Goal: Transaction & Acquisition: Obtain resource

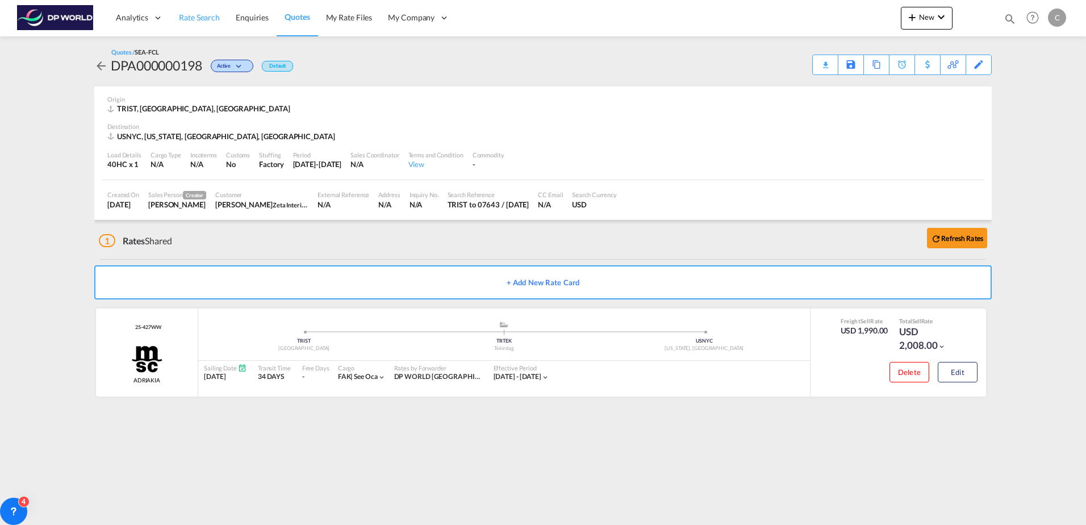
click at [199, 20] on span "Rate Search" at bounding box center [199, 17] width 41 height 10
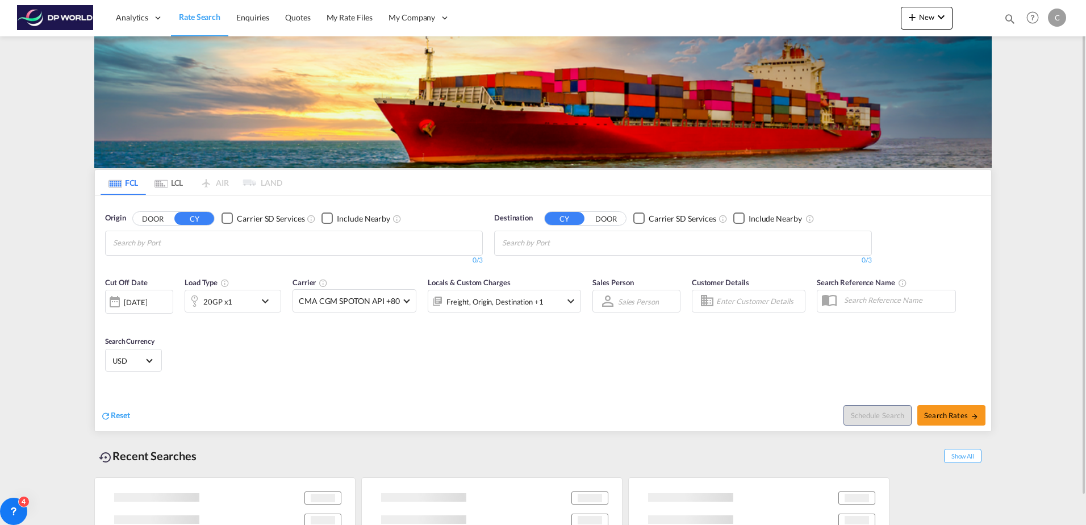
click at [185, 242] on input "Chips input." at bounding box center [167, 243] width 108 height 18
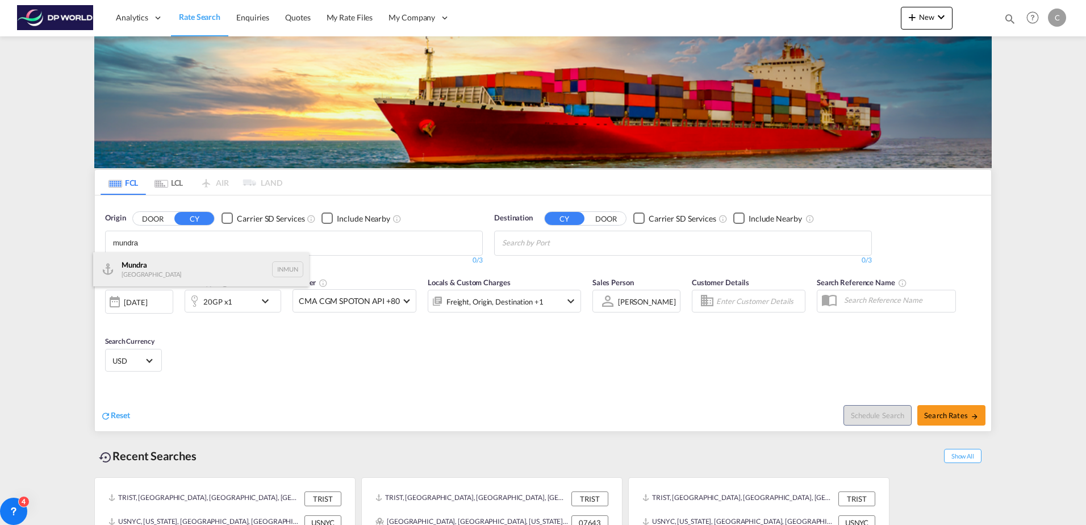
type input "mundra"
click at [186, 269] on div "Mundra India INMUN" at bounding box center [201, 269] width 216 height 34
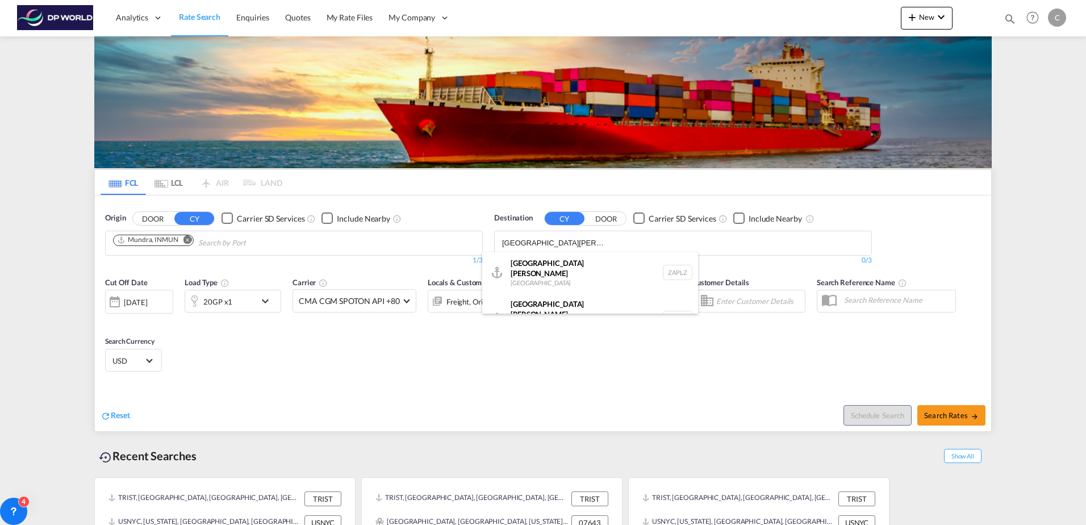
type input "[GEOGRAPHIC_DATA][PERSON_NAME]"
drag, startPoint x: 567, startPoint y: 241, endPoint x: 475, endPoint y: 236, distance: 92.2
drag, startPoint x: 561, startPoint y: 237, endPoint x: 444, endPoint y: 239, distance: 117.6
click at [440, 239] on body "Analytics Dashboard Rate Search Enquiries Quotes My Rate Files My Company" at bounding box center [543, 262] width 1086 height 525
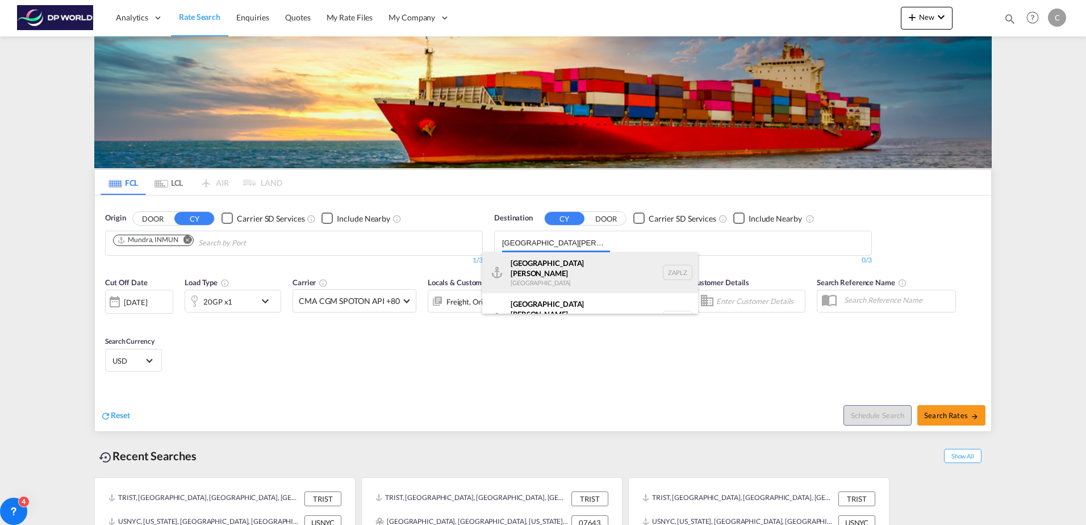
click at [558, 253] on div "[GEOGRAPHIC_DATA][PERSON_NAME] [GEOGRAPHIC_DATA] ZAPLZ" at bounding box center [590, 272] width 216 height 41
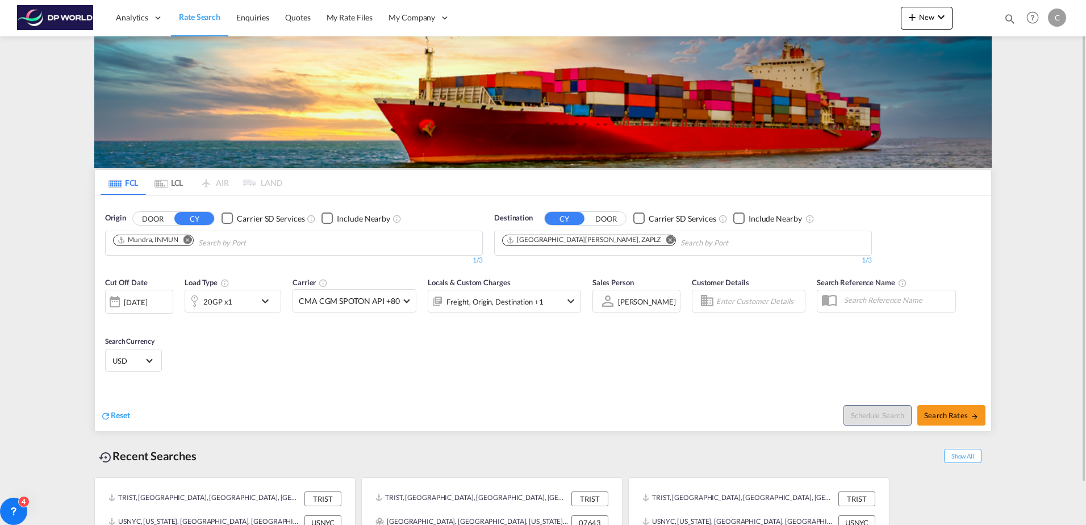
click at [666, 239] on md-icon "Remove" at bounding box center [670, 239] width 9 height 9
click at [586, 239] on body "Analytics Dashboard Rate Search Enquiries Quotes My Rate Files My Company" at bounding box center [543, 262] width 1086 height 525
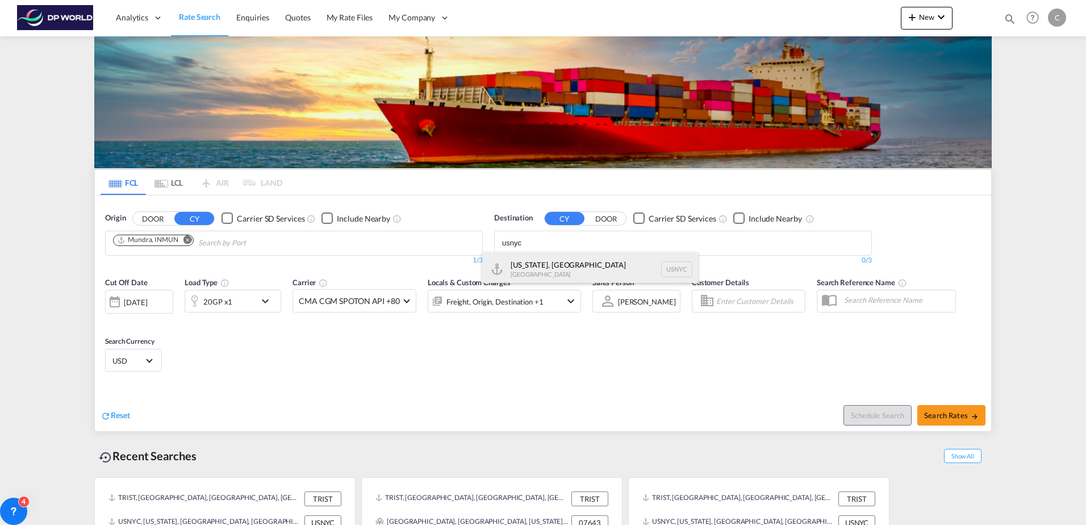
type input "usnyc"
click at [577, 260] on div "[US_STATE], [GEOGRAPHIC_DATA] [GEOGRAPHIC_DATA] USNYC" at bounding box center [590, 269] width 216 height 34
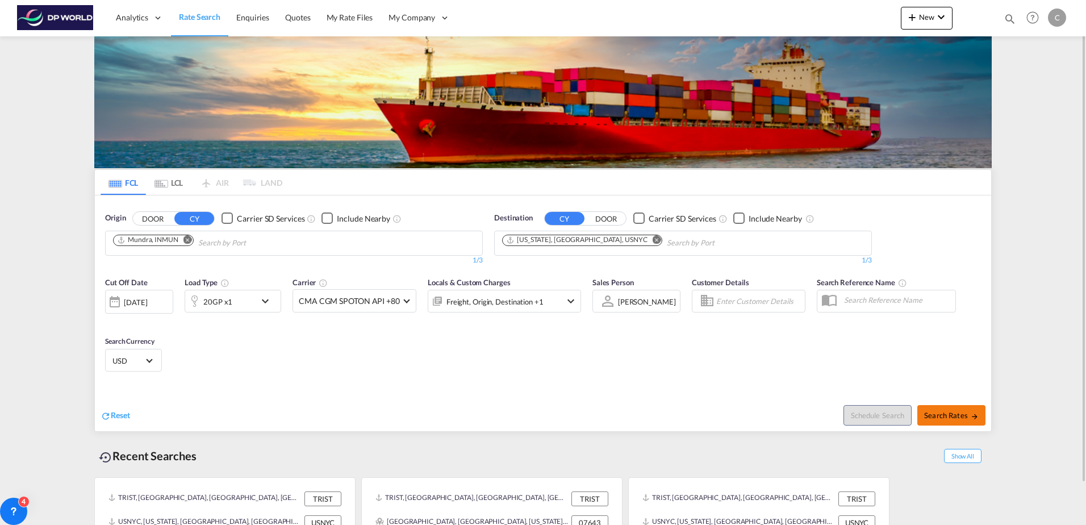
click at [964, 414] on span "Search Rates" at bounding box center [951, 415] width 55 height 9
type input "INMUN to USNYC / [DATE]"
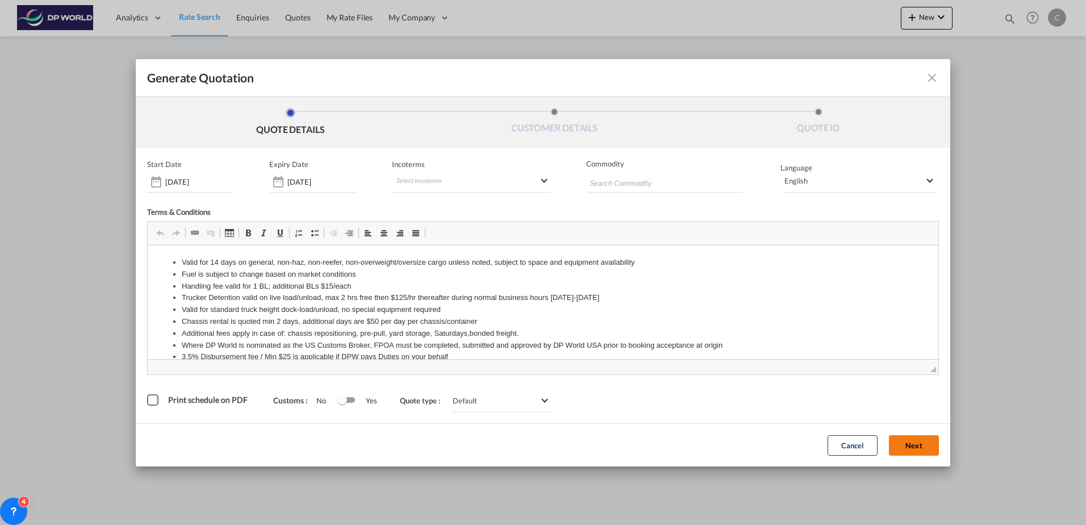
click at [902, 455] on button "Next" at bounding box center [914, 445] width 50 height 20
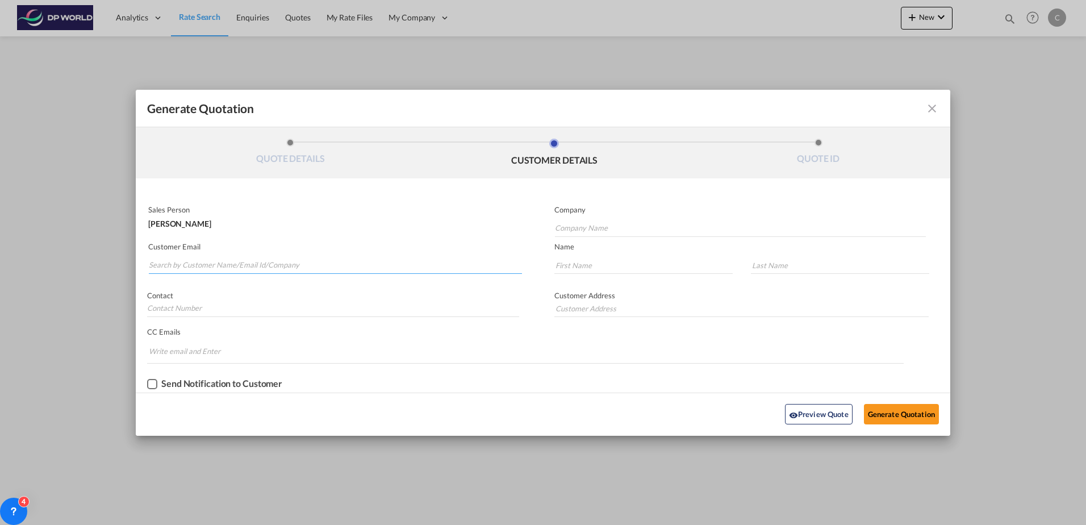
click at [349, 261] on input "Search by Customer Name/Email Id/Company" at bounding box center [335, 265] width 373 height 17
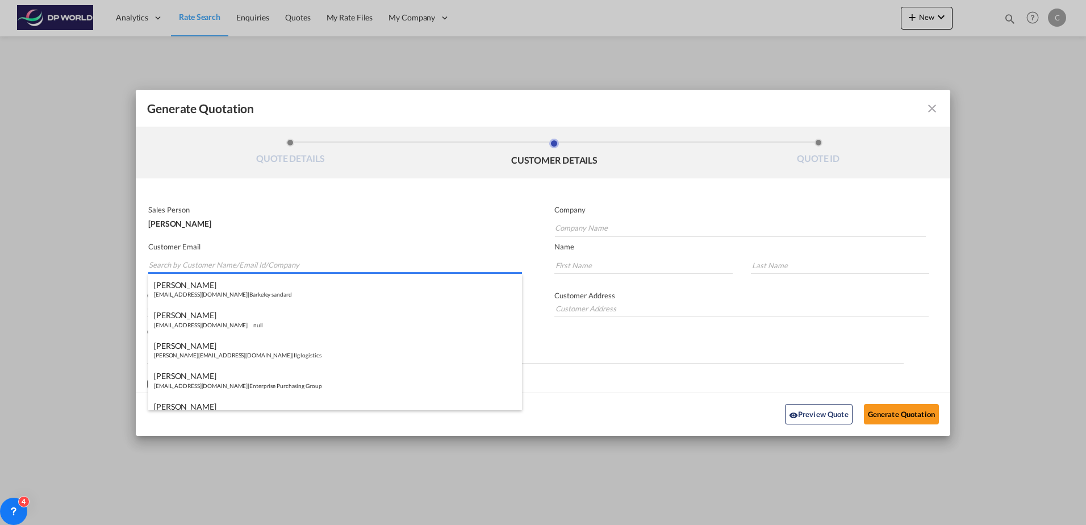
click at [252, 266] on input "Search by Customer Name/Email Id/Company" at bounding box center [335, 265] width 373 height 17
paste input "[EMAIL_ADDRESS][DOMAIN_NAME]"
type input "[EMAIL_ADDRESS][DOMAIN_NAME]"
click at [578, 266] on input "Generate QuotationQUOTE ..." at bounding box center [643, 265] width 178 height 17
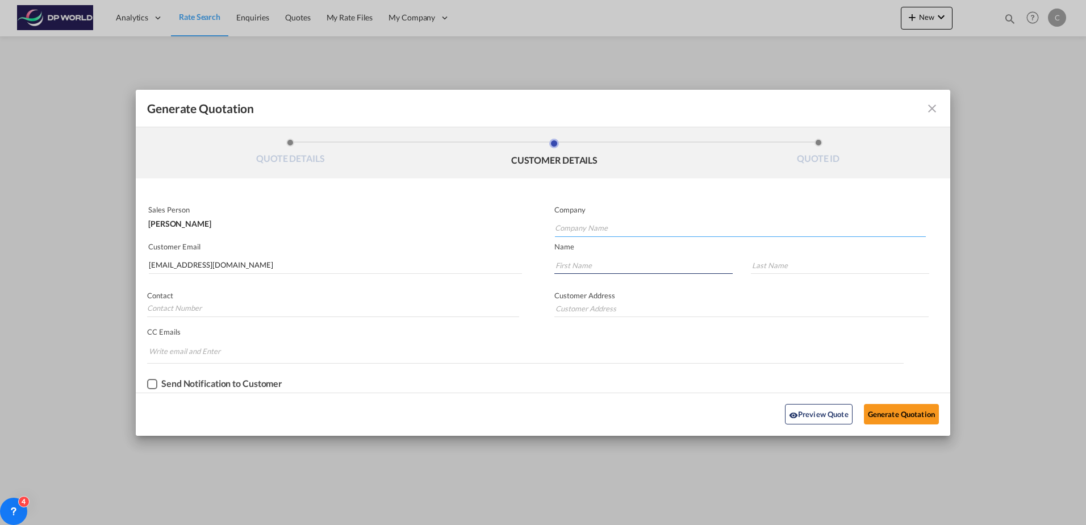
click at [592, 230] on input "Company Name" at bounding box center [740, 228] width 371 height 17
type input "P"
type input "[PERSON_NAME]"
click at [623, 265] on input "Generate QuotationQUOTE ..." at bounding box center [643, 265] width 178 height 17
type input "RAMI"
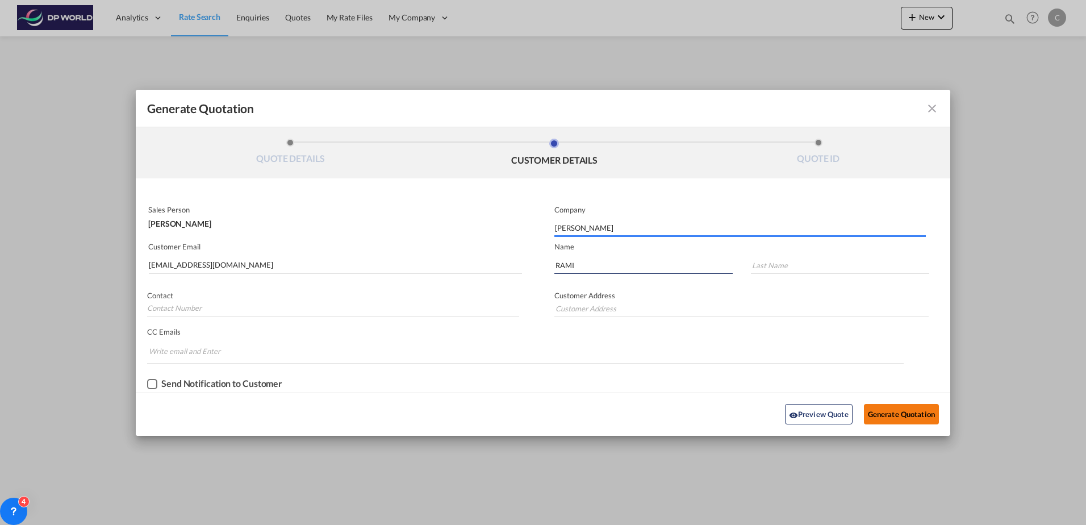
click at [875, 405] on button "Generate Quotation" at bounding box center [901, 414] width 75 height 20
click at [827, 267] on input "Generate QuotationQUOTE ..." at bounding box center [840, 263] width 178 height 17
type input "PARISSI"
click at [878, 413] on button "Generate Quotation" at bounding box center [901, 414] width 75 height 20
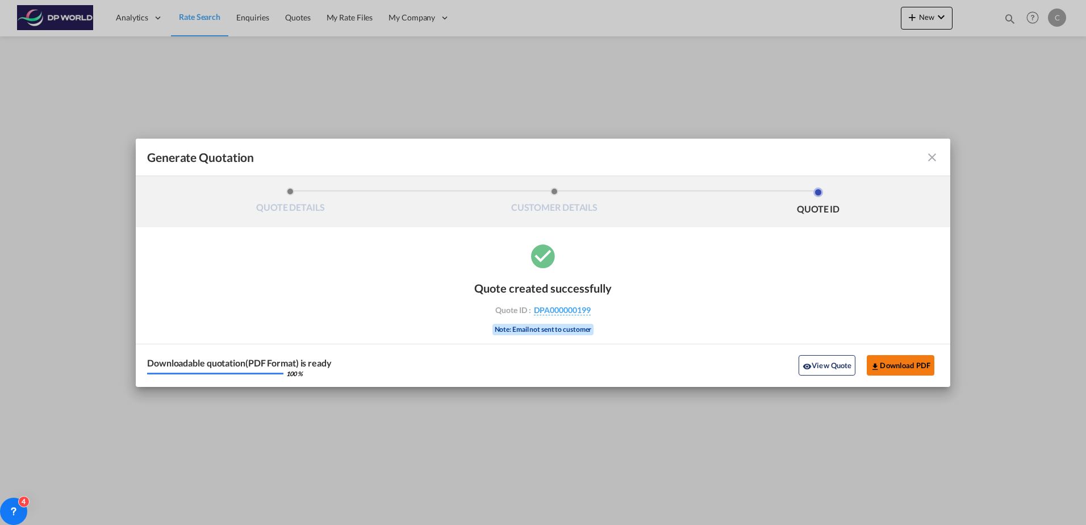
click at [871, 362] on md-icon "icon-download" at bounding box center [875, 366] width 9 height 9
click at [933, 157] on md-icon "icon-close fg-AAA8AD cursor m-0" at bounding box center [932, 157] width 14 height 14
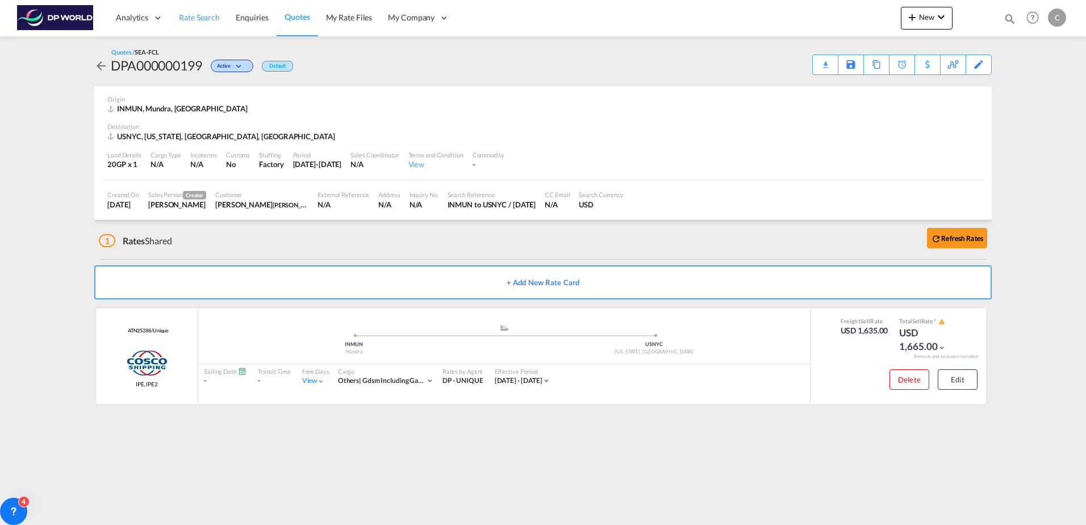
click at [184, 15] on span "Rate Search" at bounding box center [199, 17] width 41 height 10
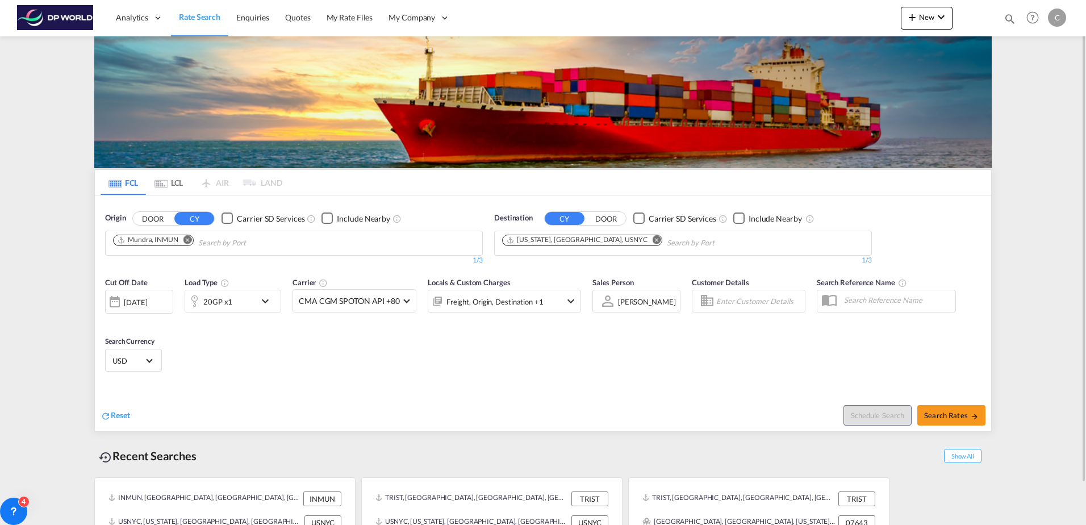
click at [186, 239] on md-icon "Remove" at bounding box center [187, 239] width 9 height 9
click at [190, 244] on input "Chips input." at bounding box center [167, 243] width 108 height 18
type input "saigon"
click at [186, 264] on div "Ho Chi Minh City ( [GEOGRAPHIC_DATA] ) Viet Nam VNSGN" at bounding box center [201, 269] width 216 height 34
click at [652, 240] on md-icon "Remove" at bounding box center [656, 239] width 9 height 9
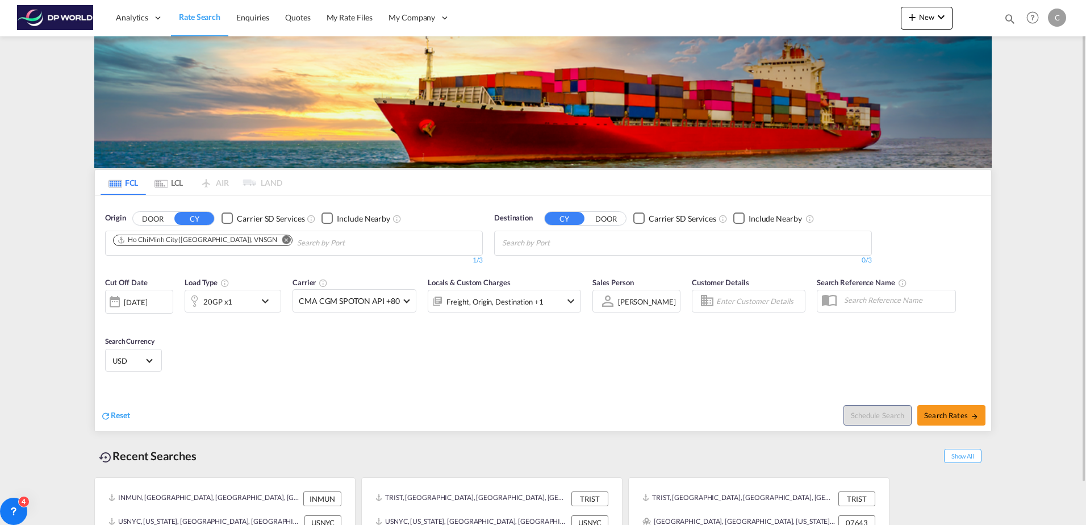
click at [601, 216] on button "DOOR" at bounding box center [606, 218] width 40 height 13
click at [558, 245] on body "Analytics Dashboard Rate Search Enquiries Quotes My Rate Files My Company" at bounding box center [543, 262] width 1086 height 525
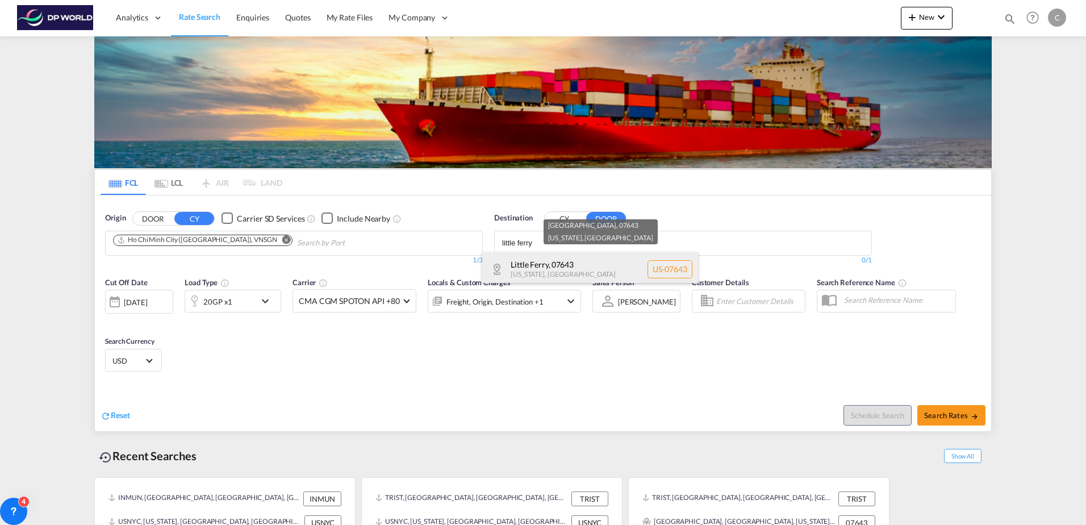
type input "little ferry"
click at [555, 260] on div "[GEOGRAPHIC_DATA][US_STATE] , [GEOGRAPHIC_DATA] [GEOGRAPHIC_DATA]-07643" at bounding box center [590, 269] width 216 height 34
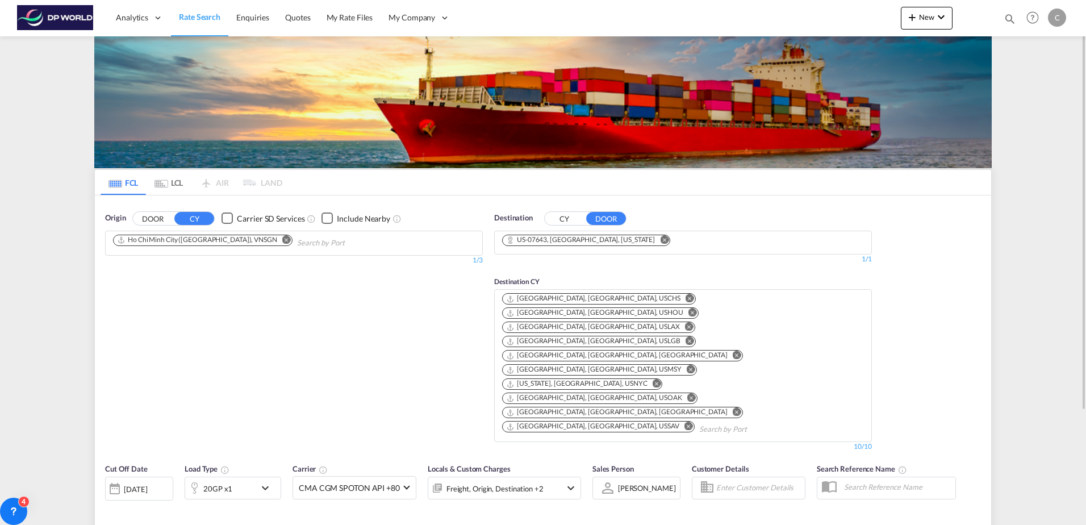
click at [685, 296] on md-icon "Remove" at bounding box center [689, 298] width 9 height 9
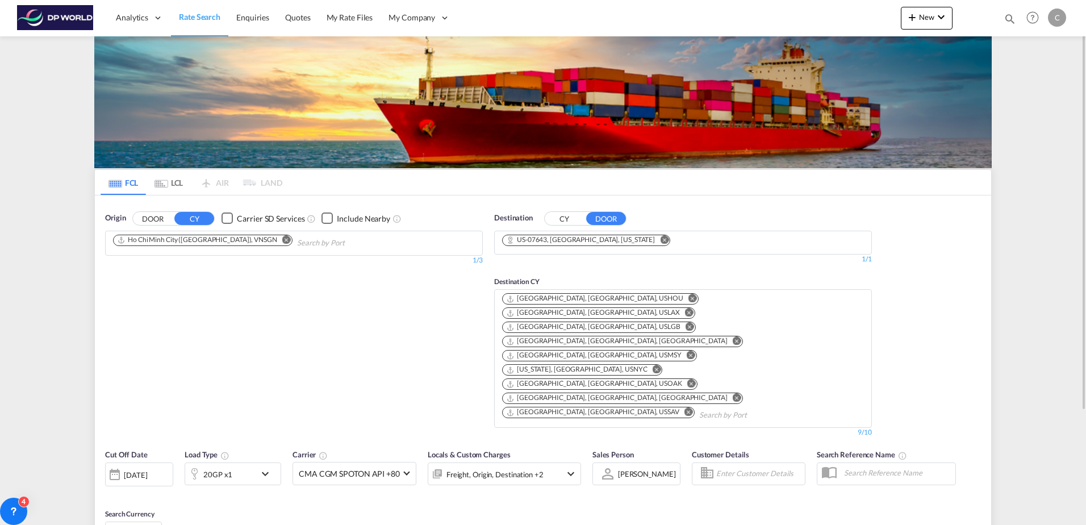
click at [688, 297] on md-icon "Remove" at bounding box center [692, 298] width 9 height 9
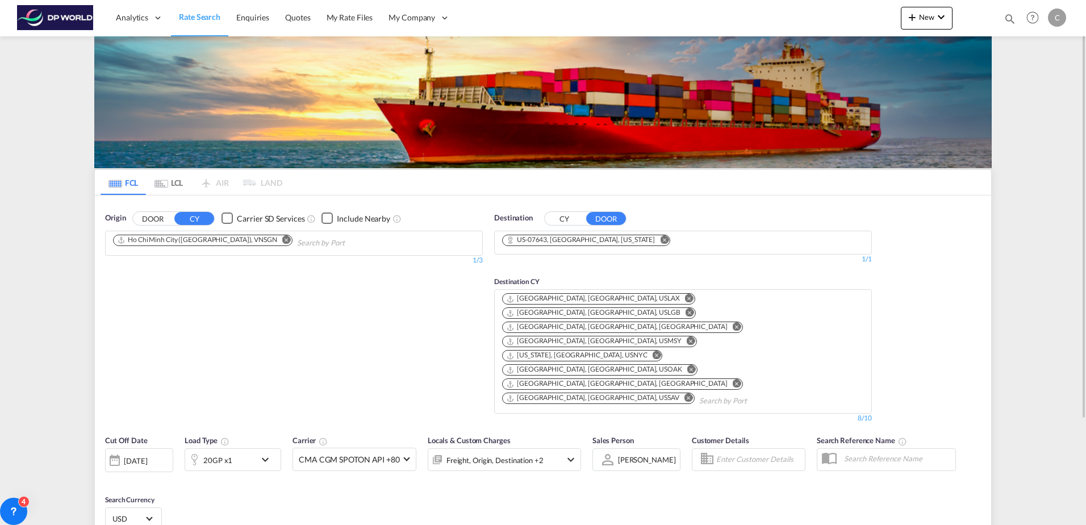
click at [685, 296] on md-icon "Remove" at bounding box center [689, 298] width 9 height 9
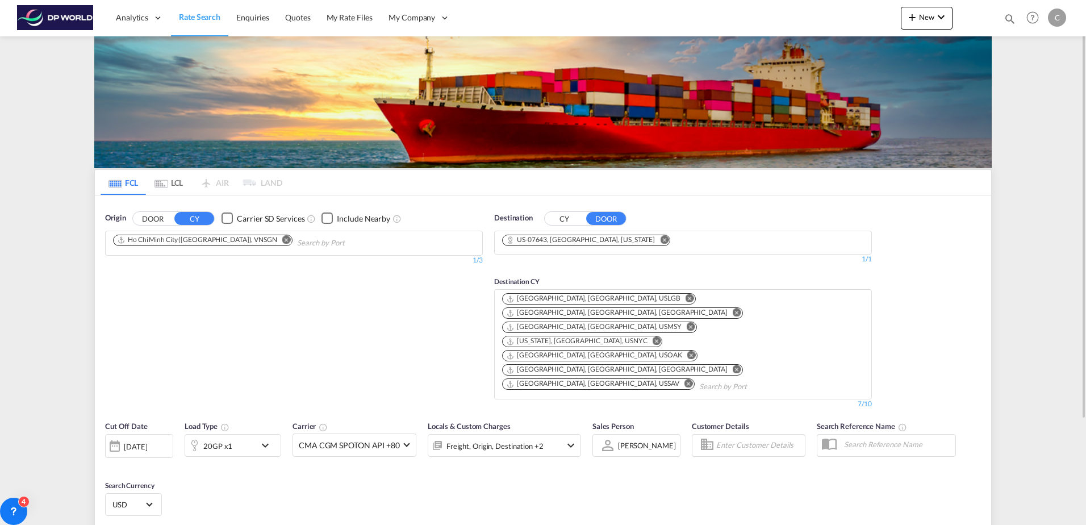
click at [685, 296] on md-icon "Remove" at bounding box center [689, 298] width 9 height 9
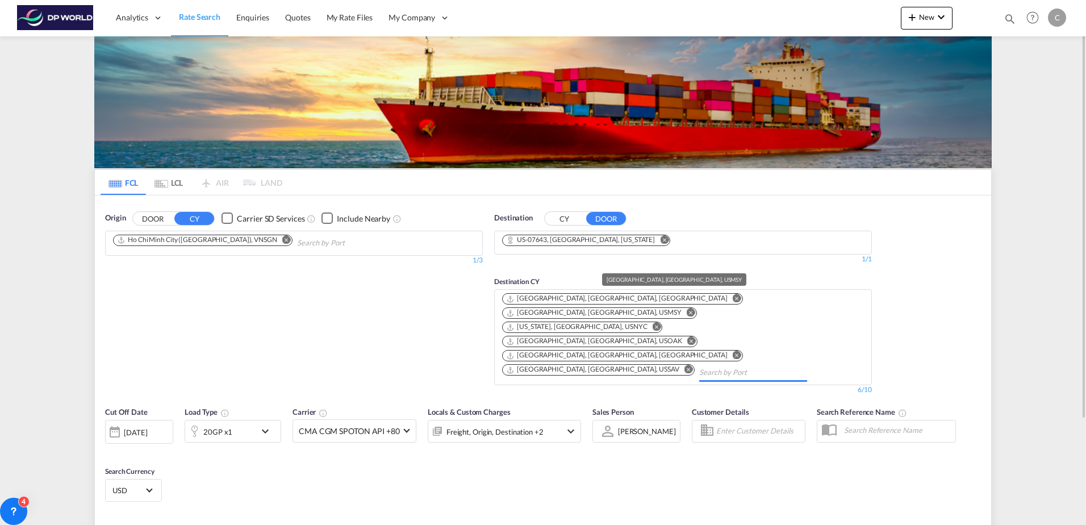
click at [514, 309] on md-icon "New Orleans, LA, USMSY" at bounding box center [510, 313] width 9 height 9
click at [733, 298] on md-icon "Remove" at bounding box center [737, 298] width 9 height 9
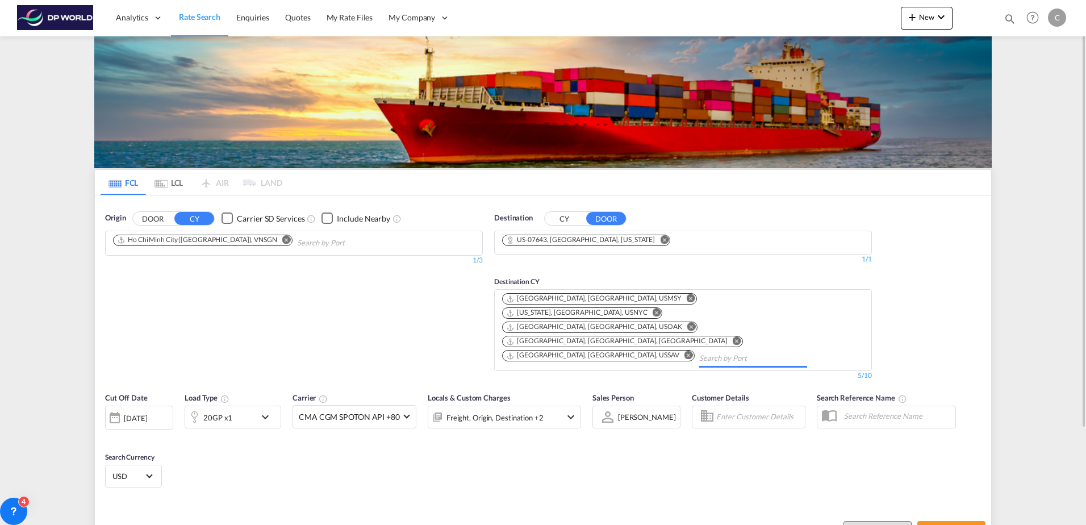
click at [687, 298] on md-icon "Remove" at bounding box center [691, 298] width 9 height 9
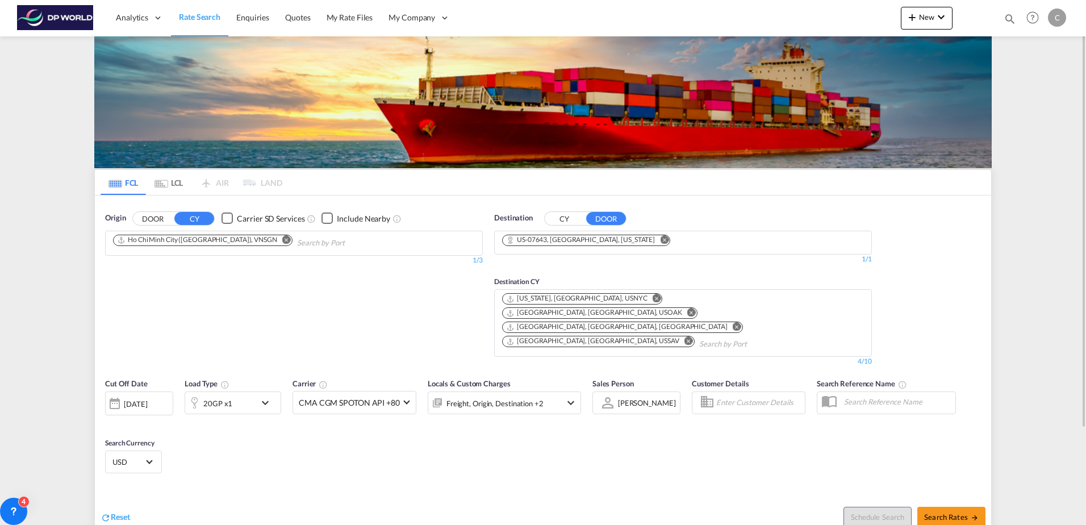
click at [691, 308] on md-icon "Remove" at bounding box center [691, 312] width 9 height 9
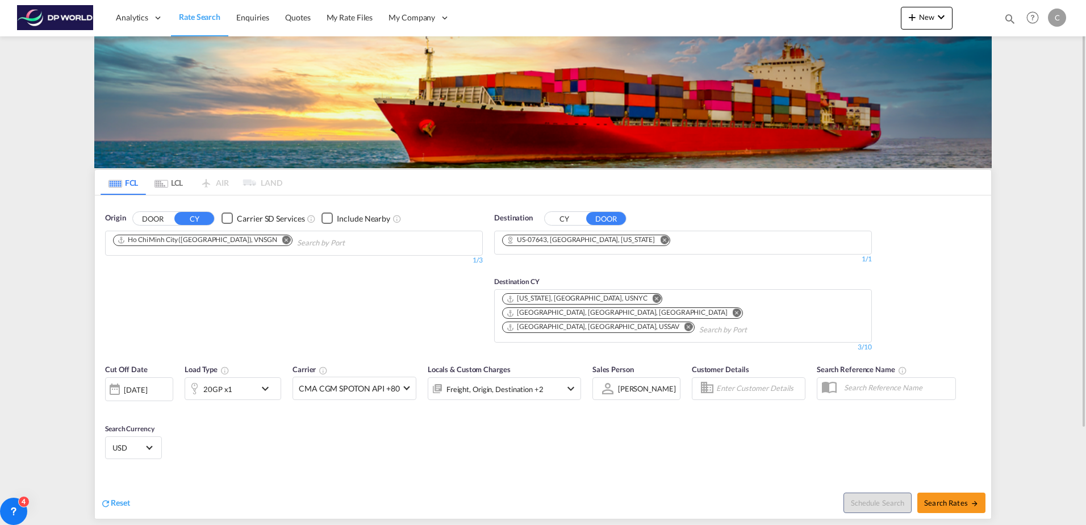
click at [733, 308] on md-icon "Remove" at bounding box center [737, 312] width 9 height 9
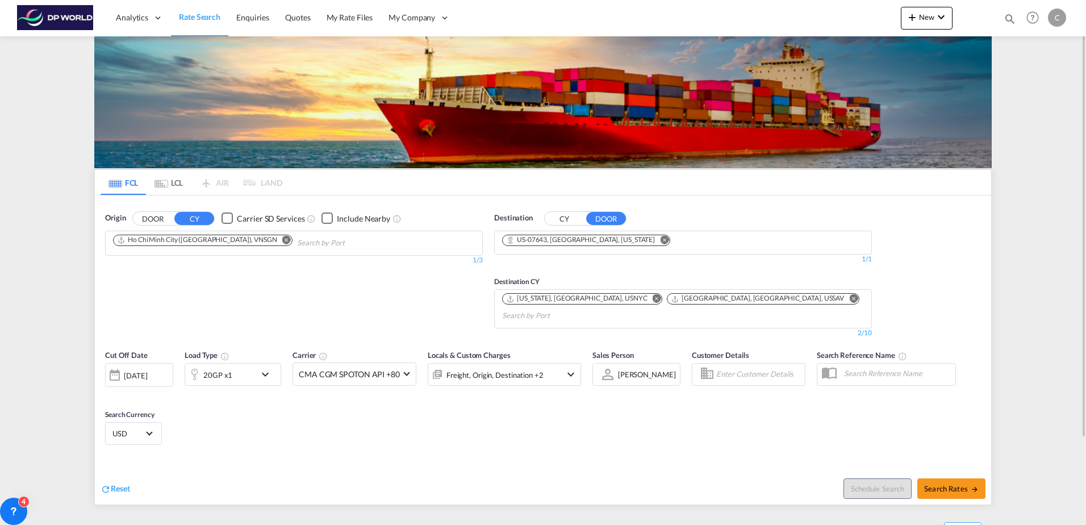
click at [849, 298] on md-icon "Remove" at bounding box center [853, 298] width 9 height 9
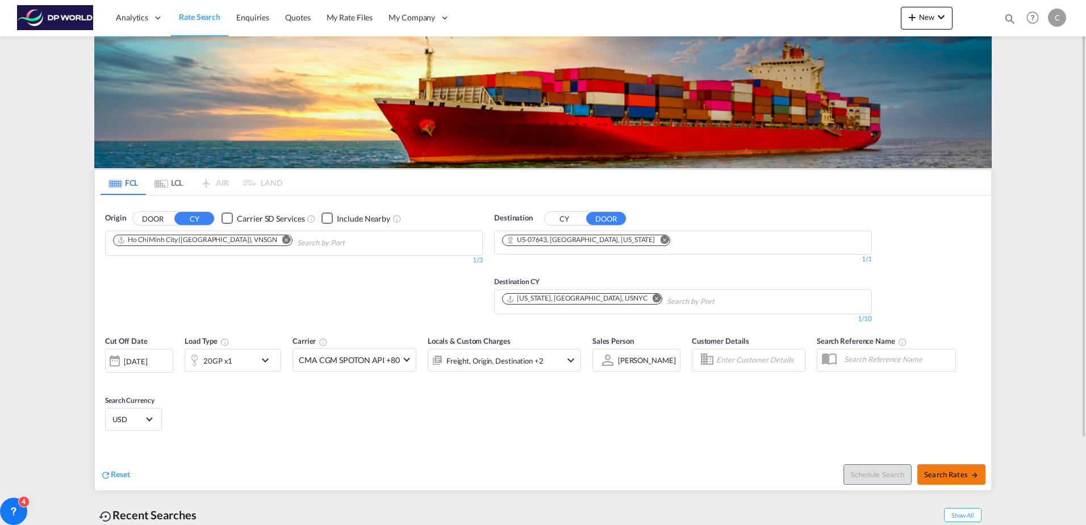
click at [945, 464] on button "Search Rates" at bounding box center [951, 474] width 68 height 20
type input "VNSGN to 07643 / [DATE]"
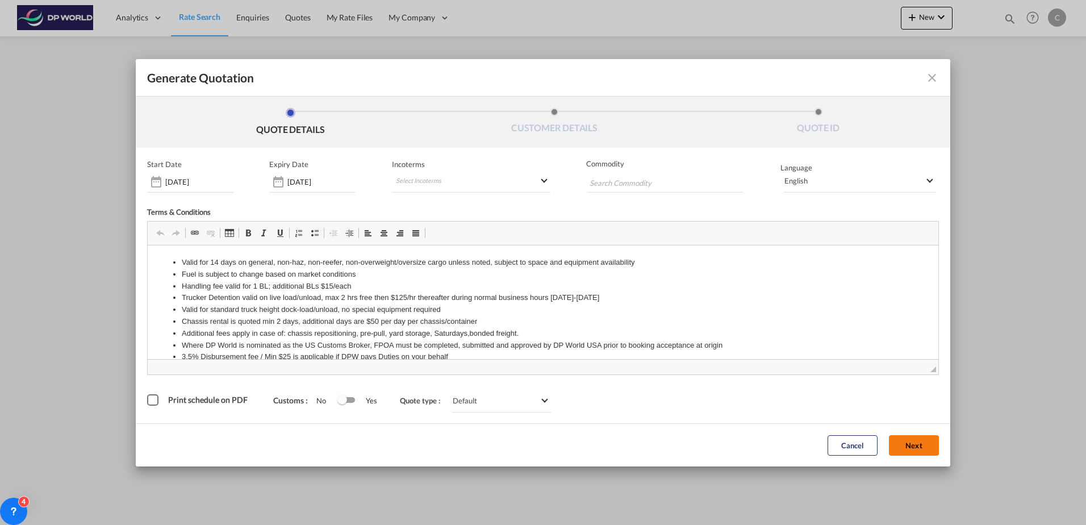
click at [909, 446] on button "Next" at bounding box center [914, 445] width 50 height 20
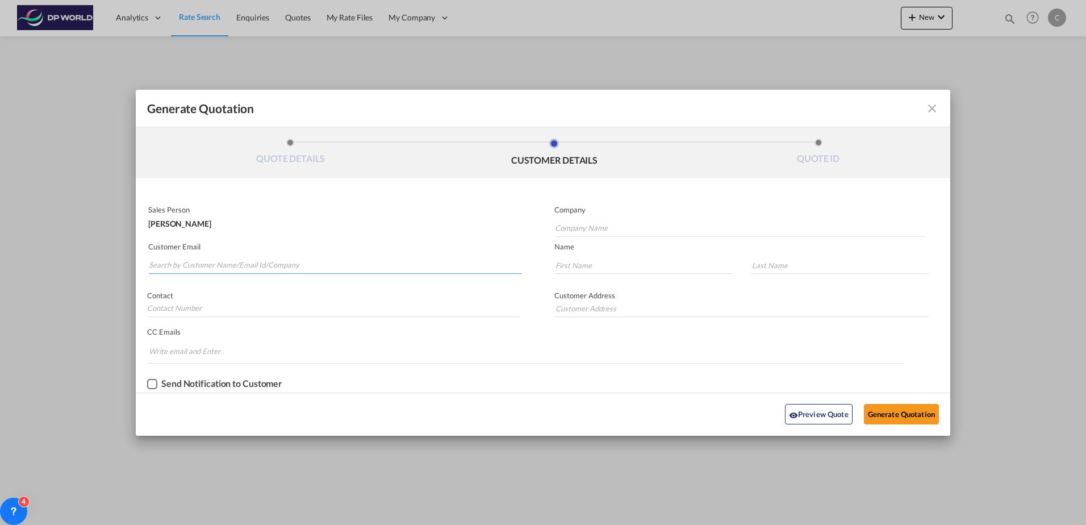
click at [203, 266] on input "Search by Customer Name/Email Id/Company" at bounding box center [335, 265] width 373 height 17
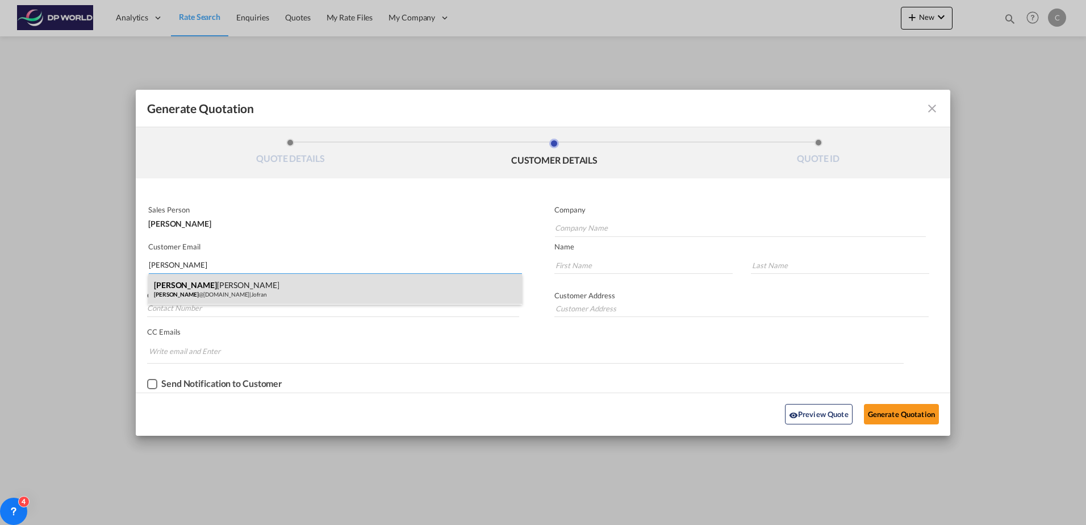
type input "[PERSON_NAME]"
click at [210, 285] on div "[PERSON_NAME] [PERSON_NAME] @[DOMAIN_NAME] | [PERSON_NAME]" at bounding box center [335, 289] width 374 height 31
type input "Jofran"
type input "[PERSON_NAME][EMAIL_ADDRESS][DOMAIN_NAME]"
type input "[PERSON_NAME]"
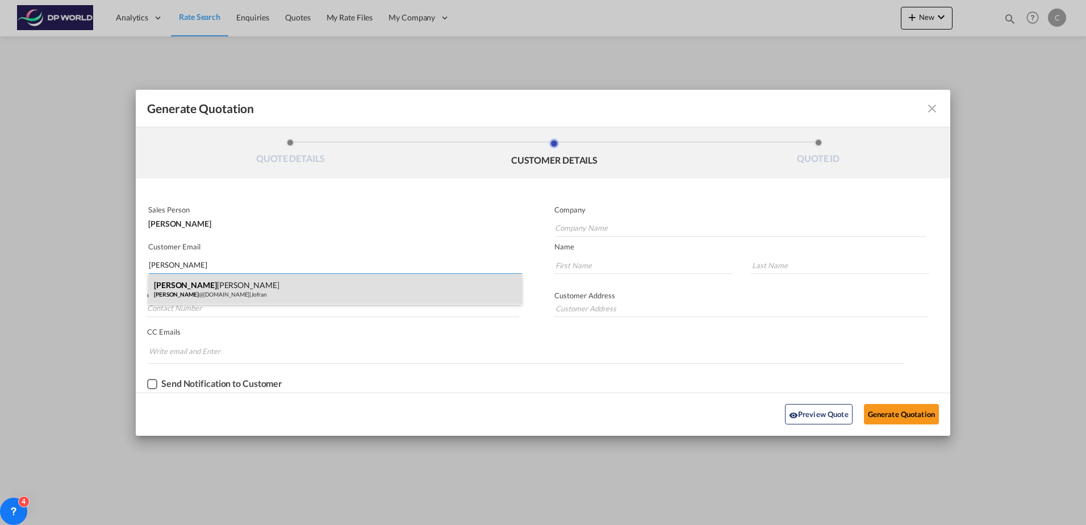
type input "[PERSON_NAME]"
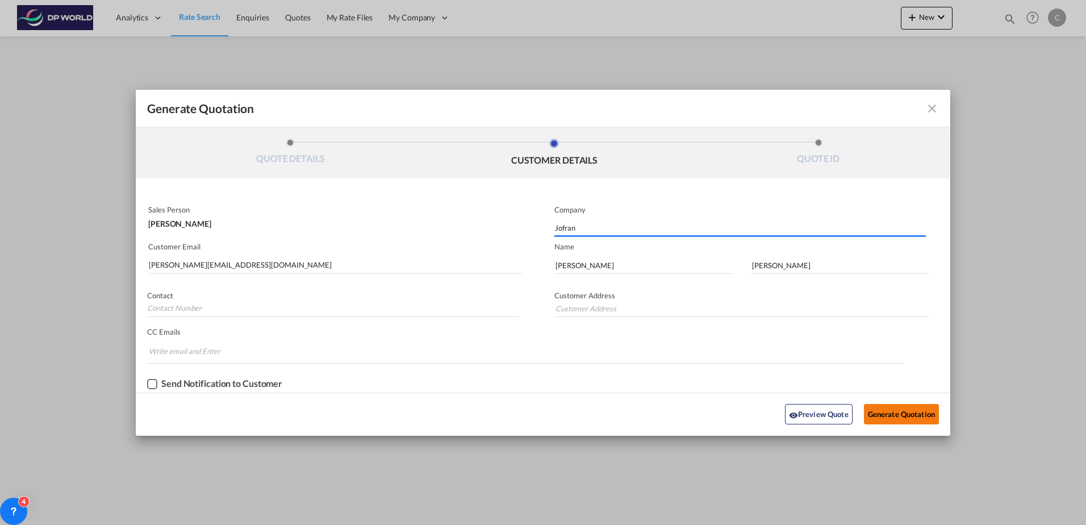
click at [898, 418] on button "Generate Quotation" at bounding box center [901, 414] width 75 height 20
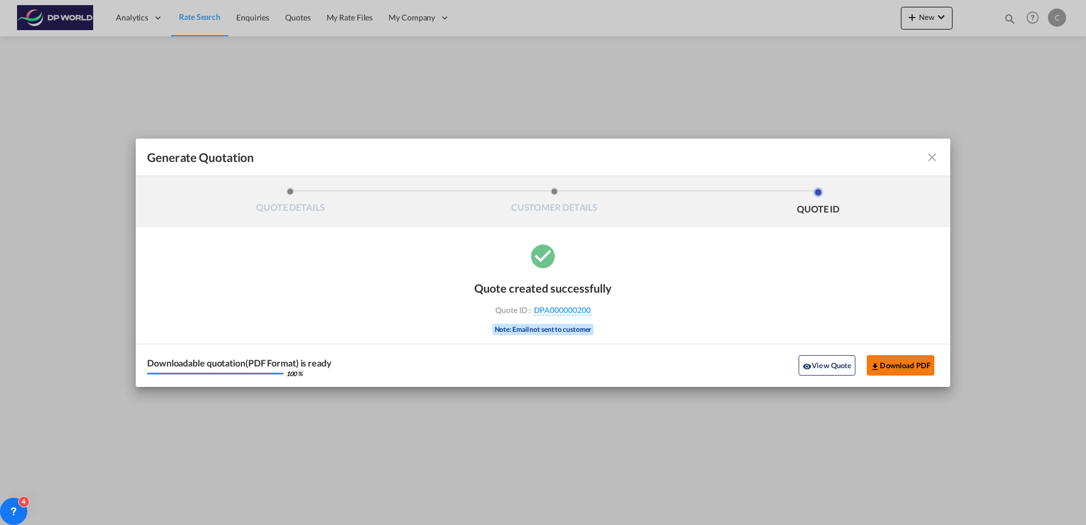
click at [900, 363] on button "Download PDF" at bounding box center [901, 365] width 68 height 20
click at [927, 155] on md-icon "icon-close fg-AAA8AD cursor m-0" at bounding box center [932, 157] width 14 height 14
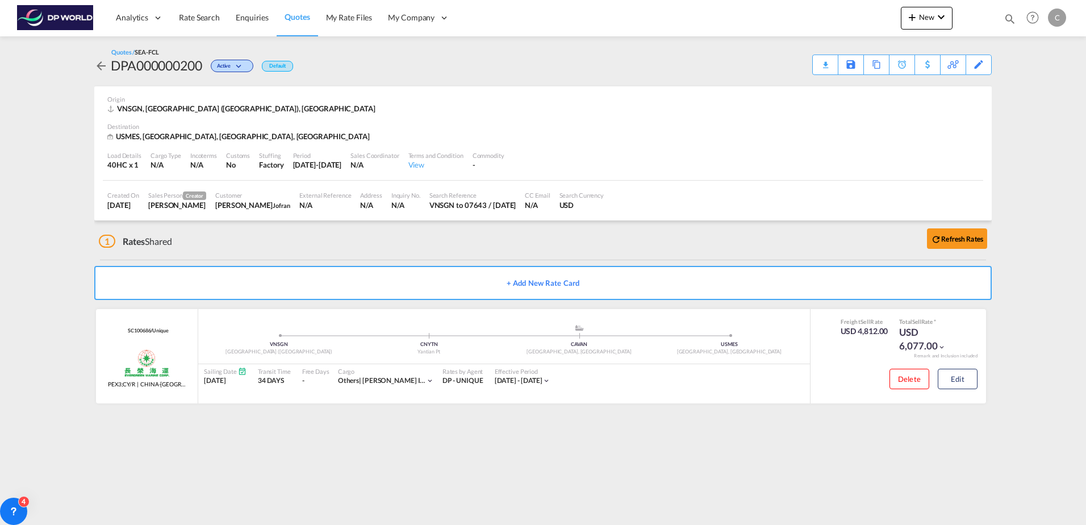
click at [103, 72] on md-icon "icon-arrow-left" at bounding box center [101, 66] width 14 height 14
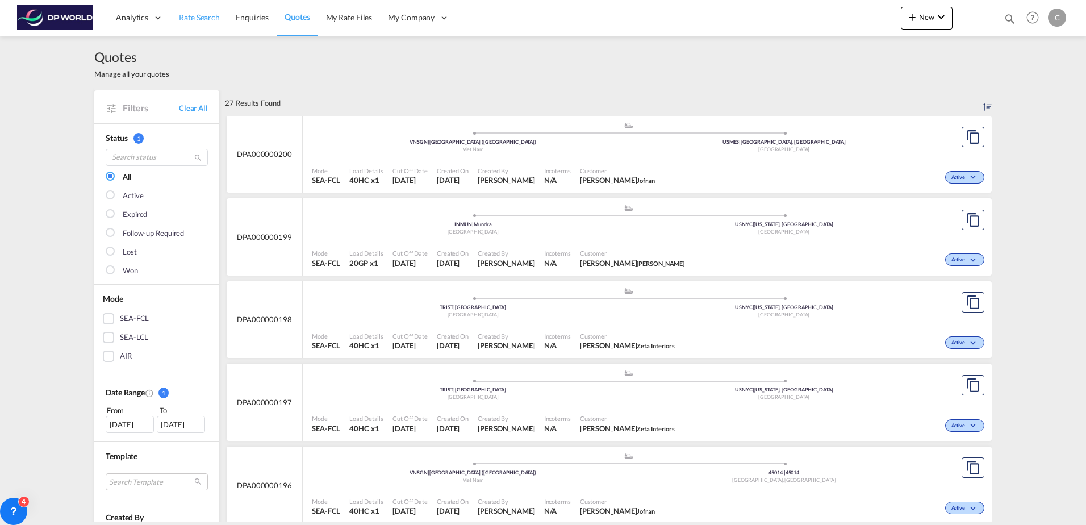
click at [219, 14] on link "Rate Search" at bounding box center [199, 17] width 57 height 37
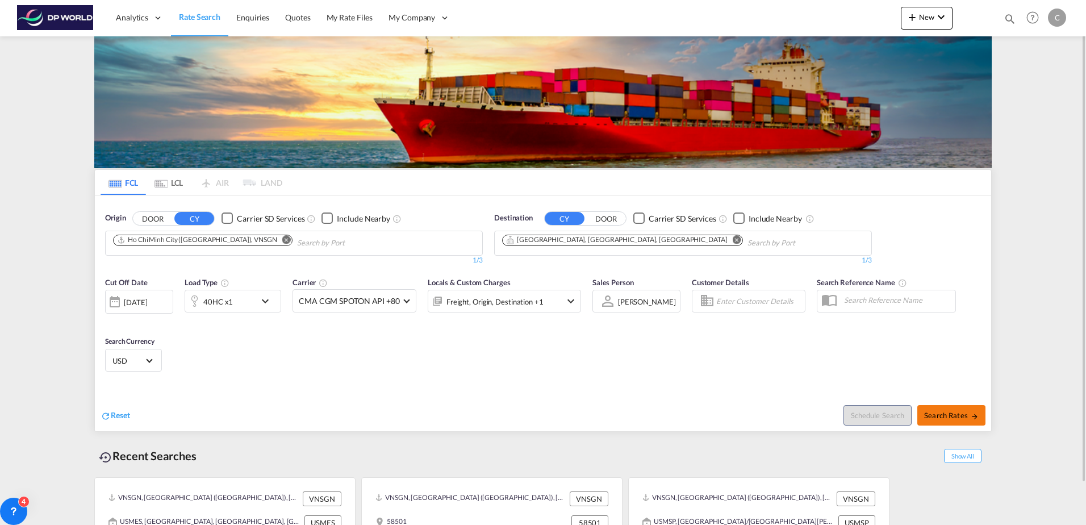
click at [948, 412] on span "Search Rates" at bounding box center [951, 415] width 55 height 9
type input "VNSGN to USMES / [DATE]"
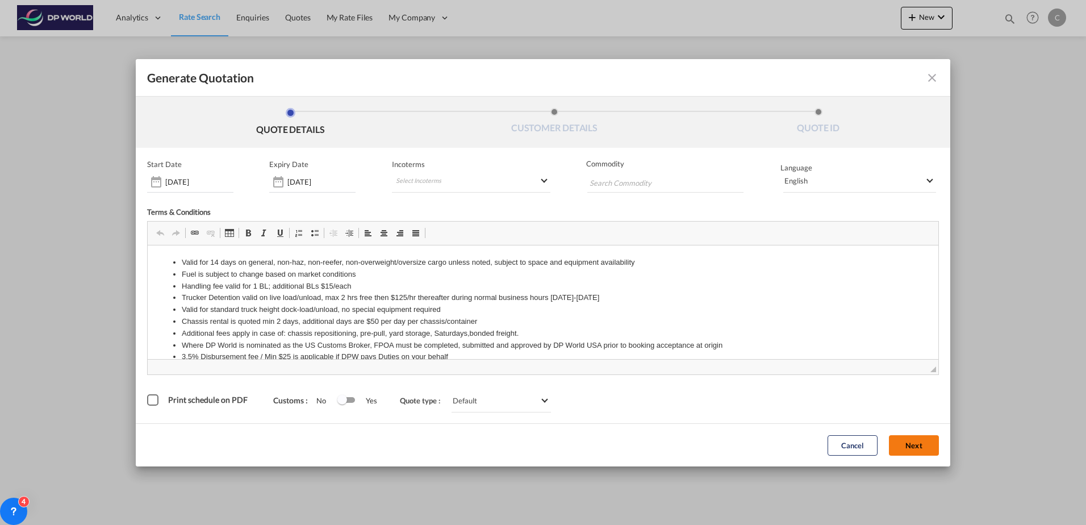
click at [905, 453] on button "Next" at bounding box center [914, 445] width 50 height 20
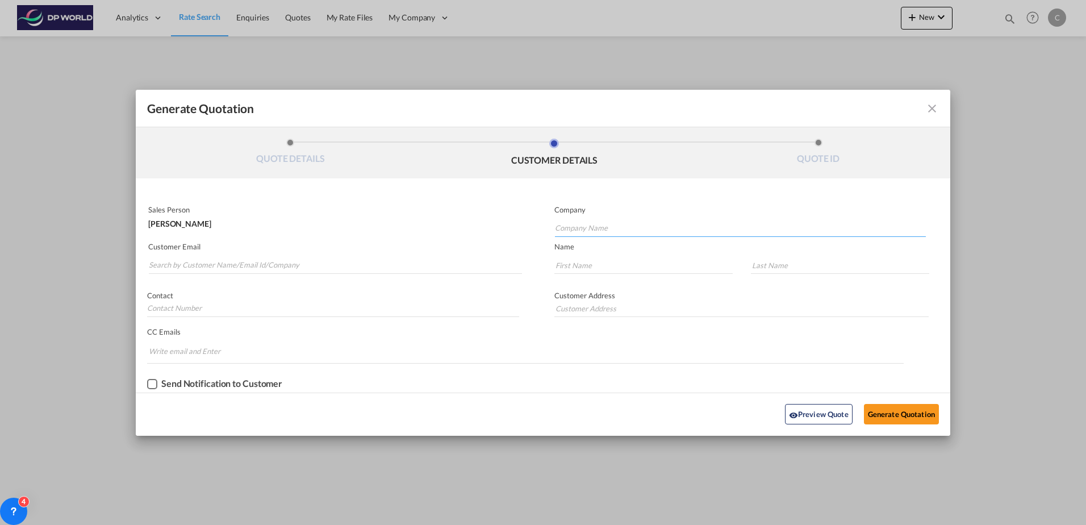
click at [588, 225] on input "Company Name" at bounding box center [740, 228] width 371 height 17
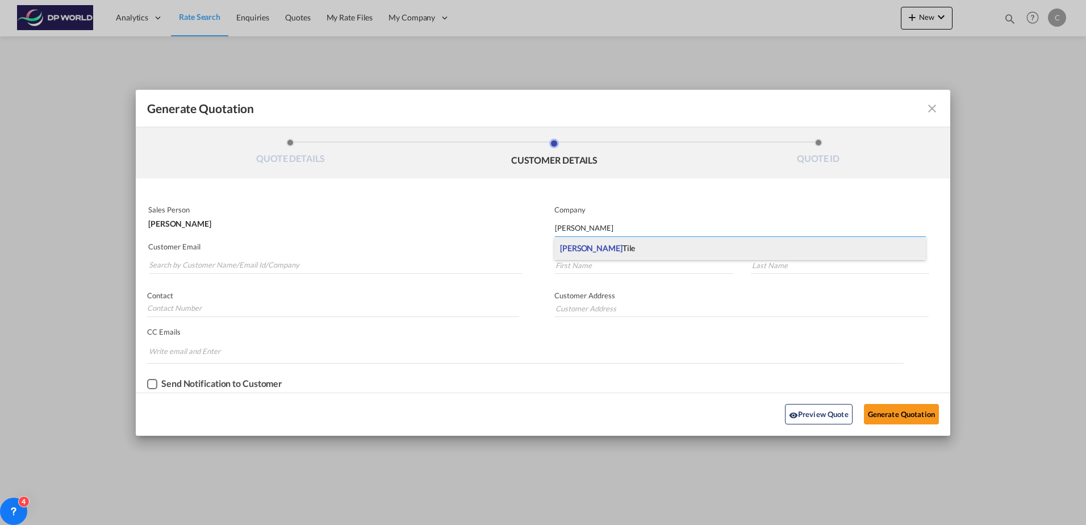
click at [592, 255] on div "[PERSON_NAME]" at bounding box center [739, 248] width 371 height 23
type input "[PERSON_NAME]"
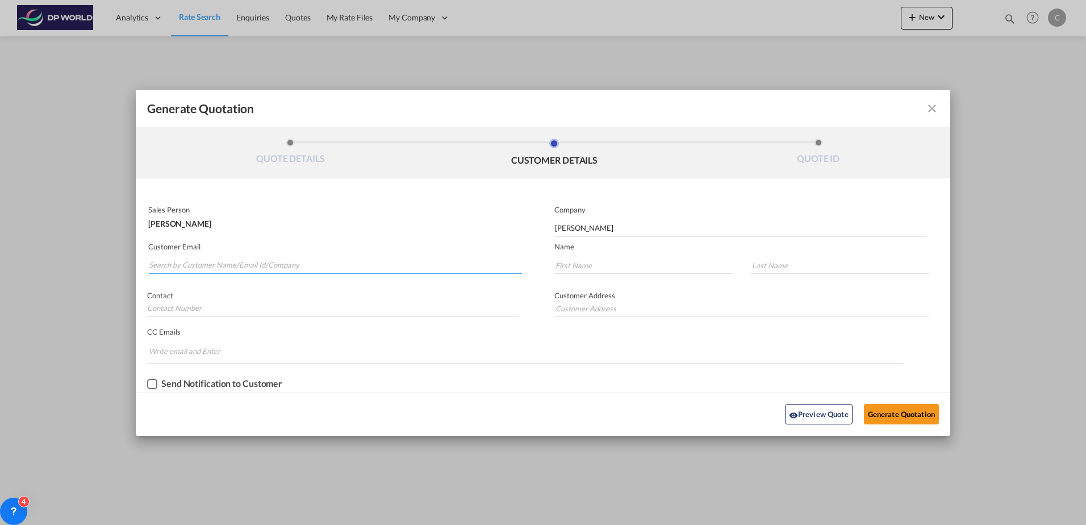
click at [320, 261] on input "Search by Customer Name/Email Id/Company" at bounding box center [335, 265] width 373 height 17
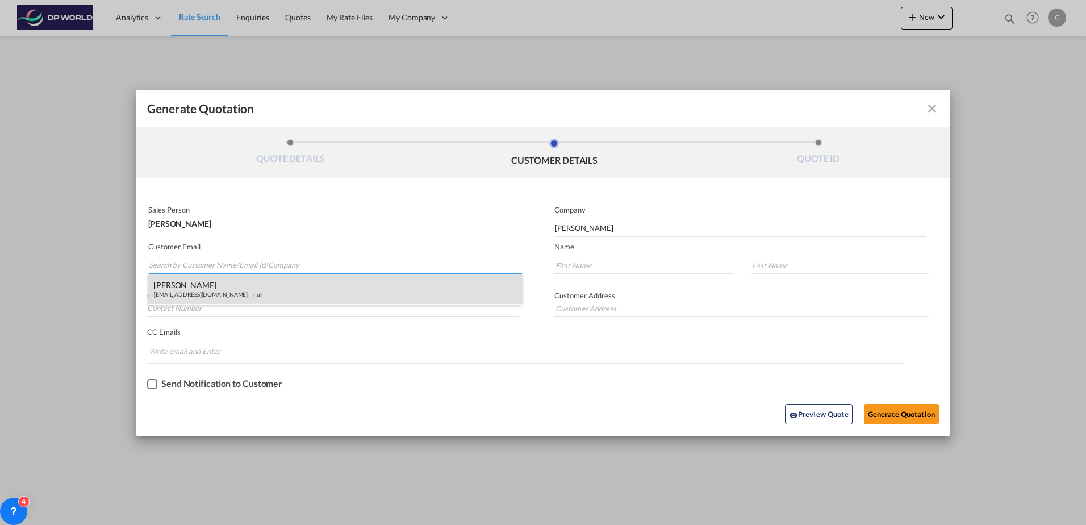
click at [261, 289] on div "[PERSON_NAME] [EMAIL_ADDRESS][DOMAIN_NAME] null" at bounding box center [335, 289] width 374 height 31
type input "[EMAIL_ADDRESS][DOMAIN_NAME]"
type input "RAMI"
type input "PARISSI"
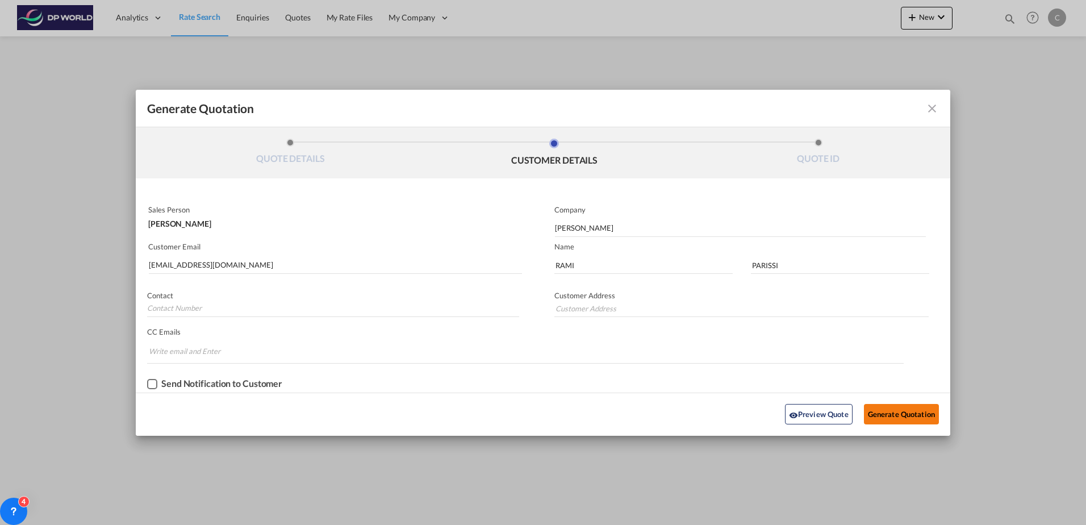
click at [901, 407] on button "Generate Quotation" at bounding box center [901, 414] width 75 height 20
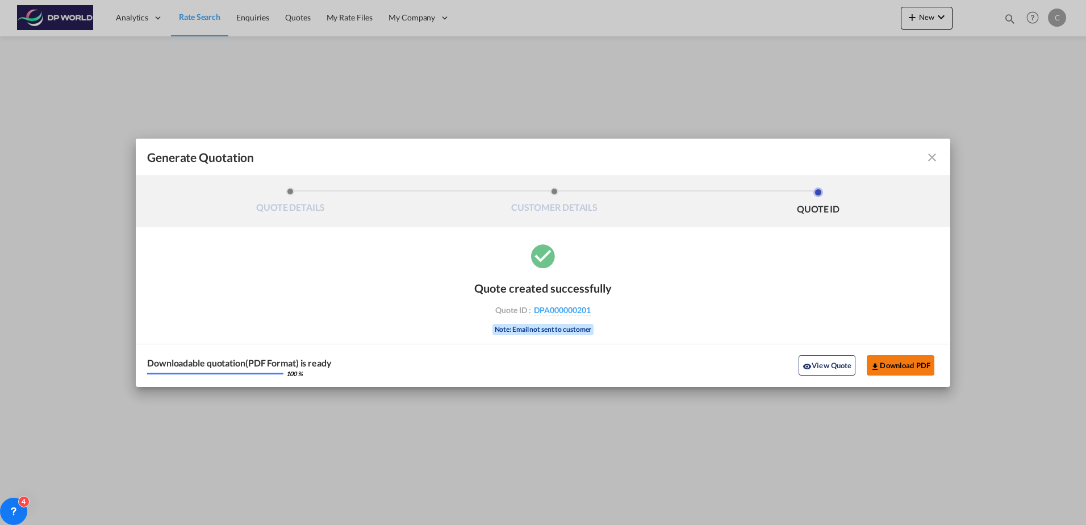
click at [882, 372] on button "Download PDF" at bounding box center [901, 365] width 68 height 20
